Goal: Task Accomplishment & Management: Manage account settings

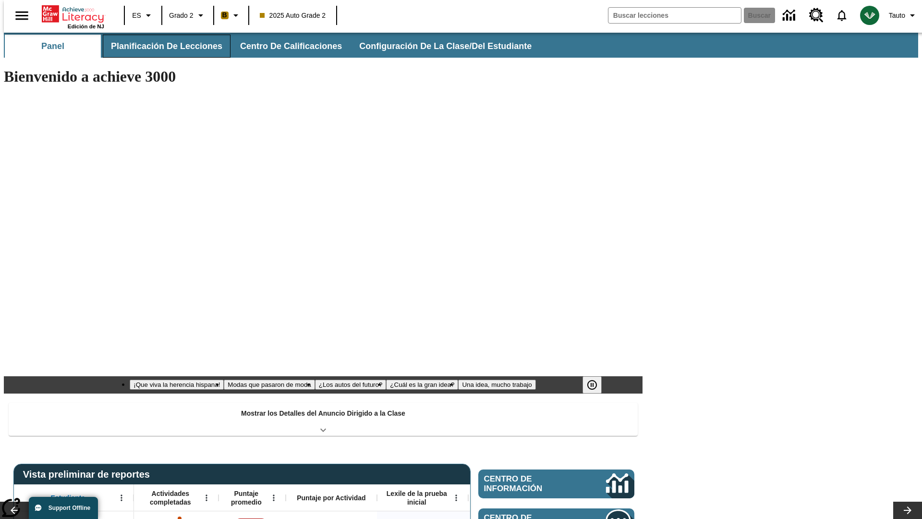
click at [161, 46] on button "Planificación de lecciones" at bounding box center [167, 46] width 128 height 23
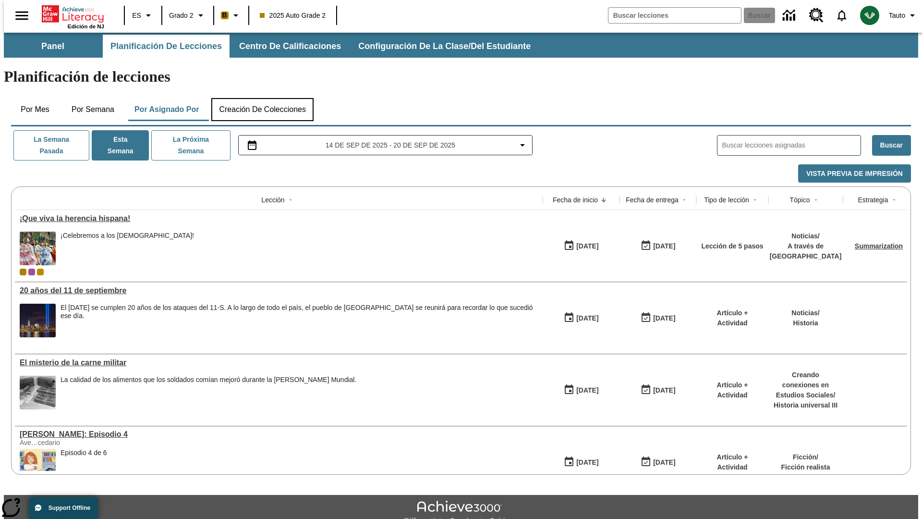
click at [262, 98] on button "Creación de colecciones" at bounding box center [262, 109] width 102 height 23
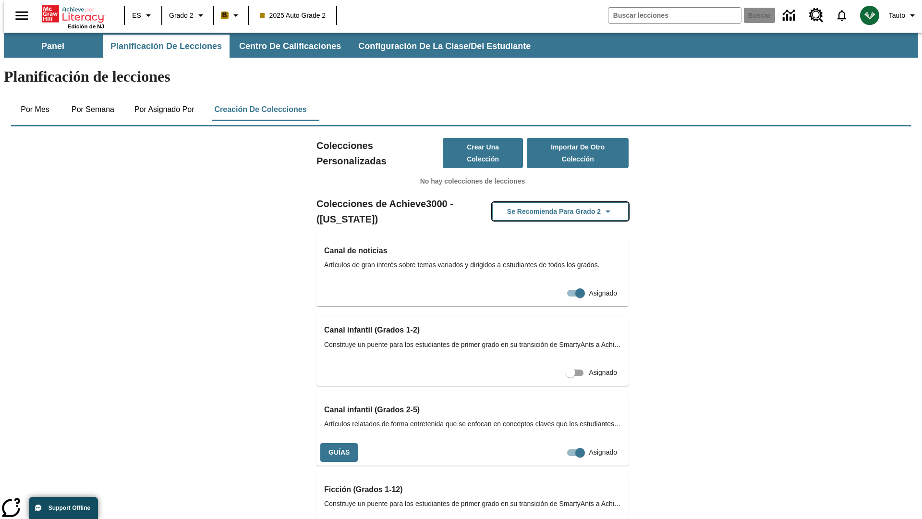
click at [545, 202] on button "Se recomienda para Grado 2" at bounding box center [560, 211] width 136 height 19
click at [563, 443] on input "Asignado" at bounding box center [580, 452] width 55 height 18
checkbox input "false"
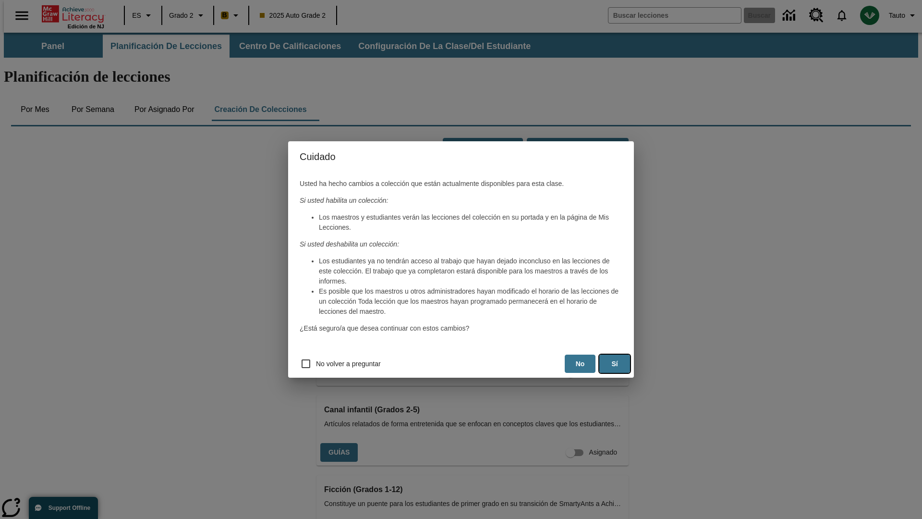
click at [615, 364] on button "Sí" at bounding box center [614, 363] width 31 height 19
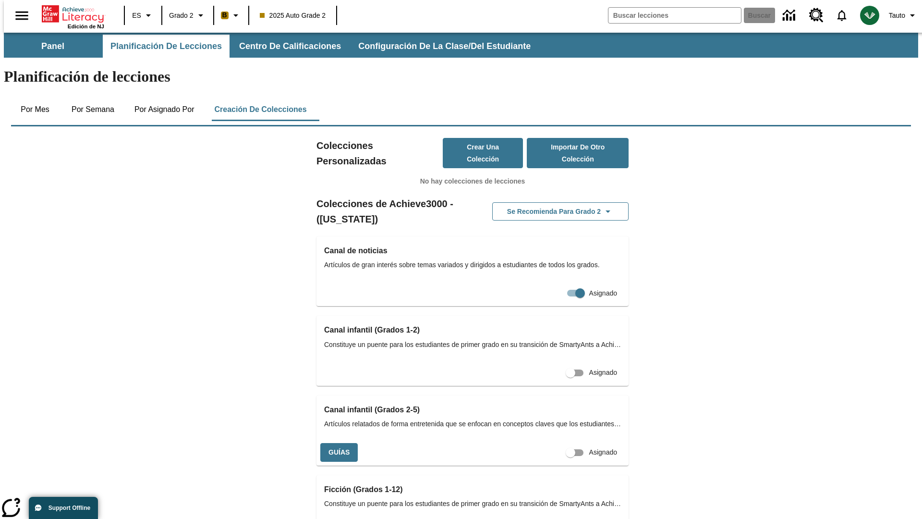
click at [553, 443] on input "Asignado" at bounding box center [570, 452] width 55 height 18
checkbox input "true"
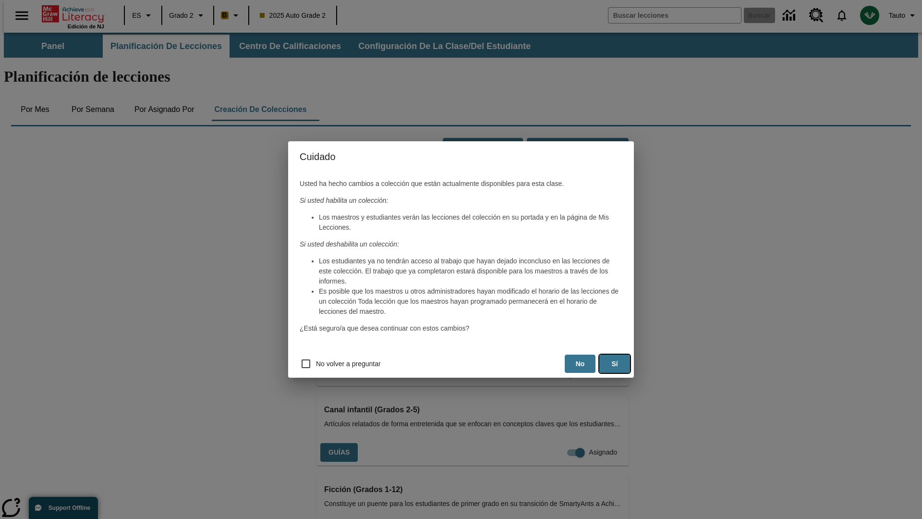
click at [615, 364] on button "Sí" at bounding box center [614, 363] width 31 height 19
